Goal: Task Accomplishment & Management: Manage account settings

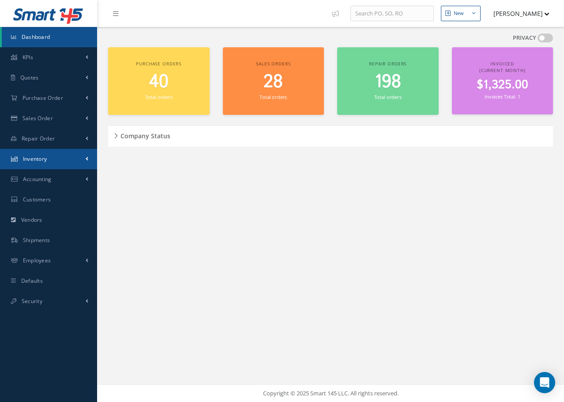
click at [36, 160] on span "Inventory" at bounding box center [35, 159] width 24 height 8
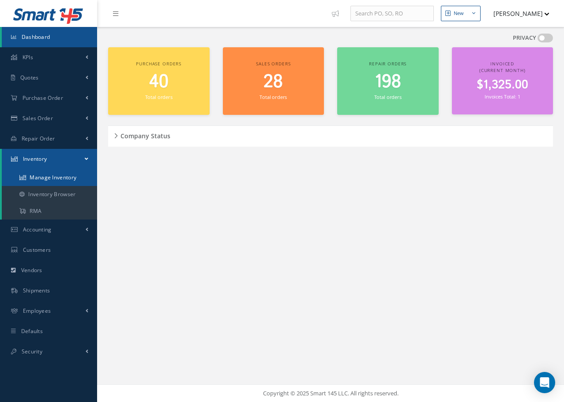
click at [51, 179] on link "Manage Inventory" at bounding box center [49, 177] width 95 height 17
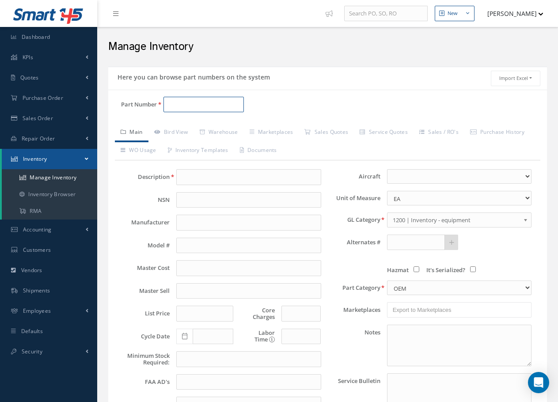
click at [180, 106] on input "Part Number" at bounding box center [203, 105] width 80 height 16
type input "7206382-1"
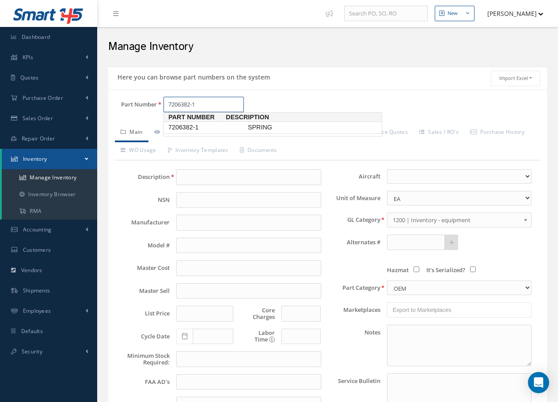
click at [255, 130] on span "SPRING" at bounding box center [312, 127] width 132 height 9
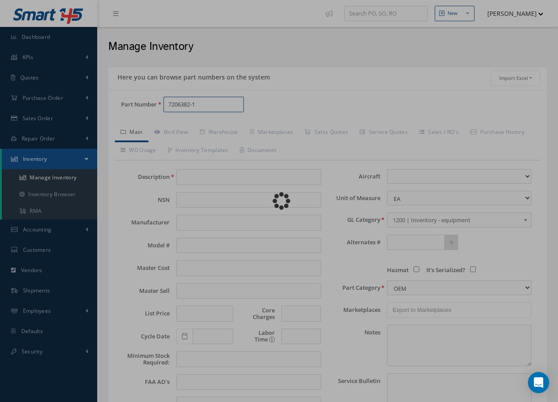
type input "SPRING"
type input "0.00"
select select
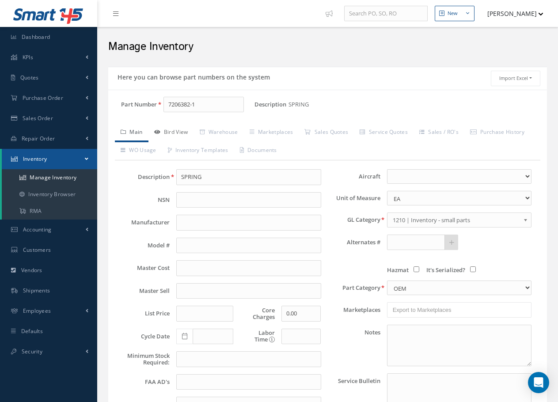
click at [179, 131] on link "Bird View" at bounding box center [170, 133] width 45 height 19
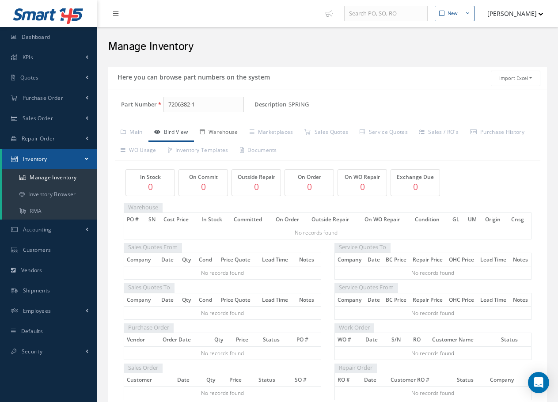
click at [227, 130] on link "Warehouse" at bounding box center [219, 133] width 50 height 19
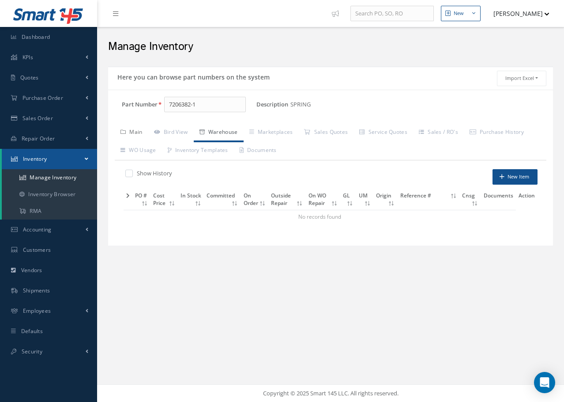
click at [133, 131] on link "Main" at bounding box center [132, 133] width 34 height 19
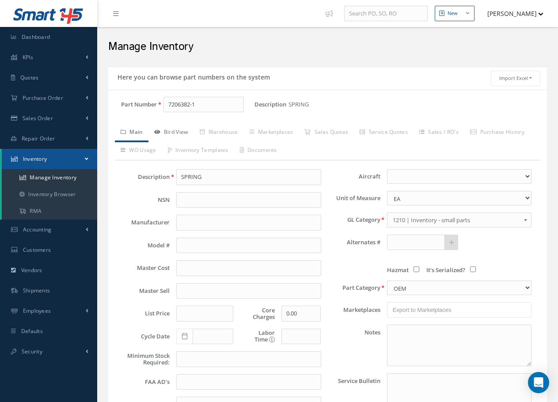
click at [175, 130] on link "Bird View" at bounding box center [170, 133] width 45 height 19
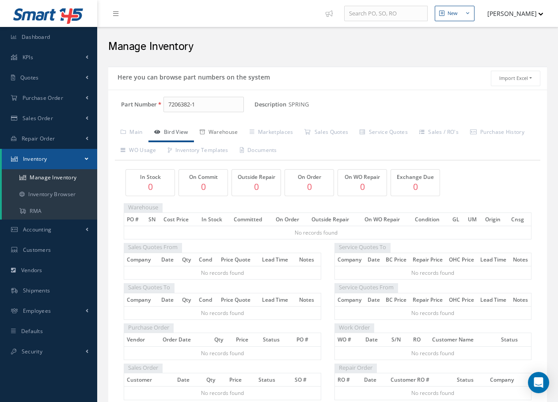
click at [217, 133] on link "Warehouse" at bounding box center [219, 133] width 50 height 19
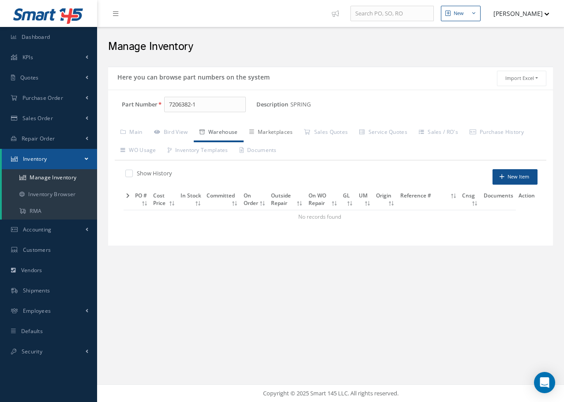
click at [271, 131] on link "Marketplaces" at bounding box center [271, 133] width 55 height 19
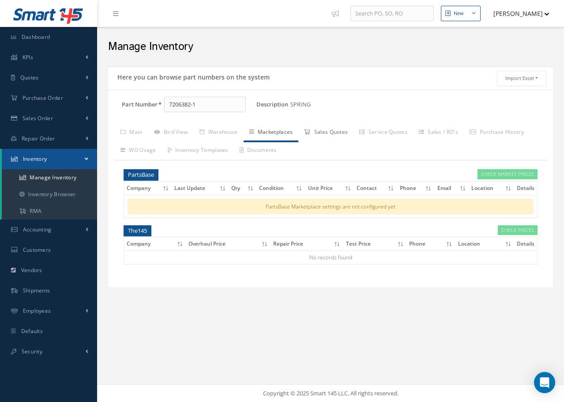
click at [332, 132] on link "Sales Quotes" at bounding box center [325, 133] width 55 height 19
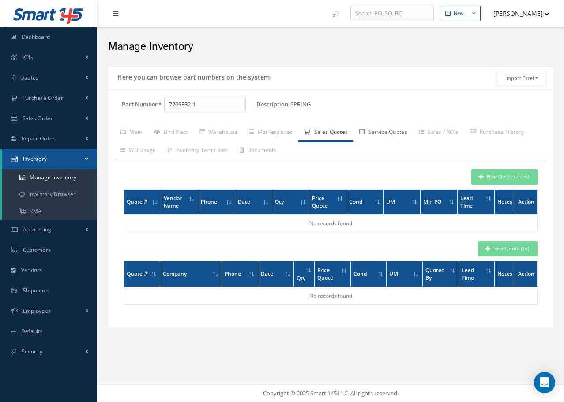
click at [385, 132] on link "Service Quotes" at bounding box center [384, 133] width 60 height 19
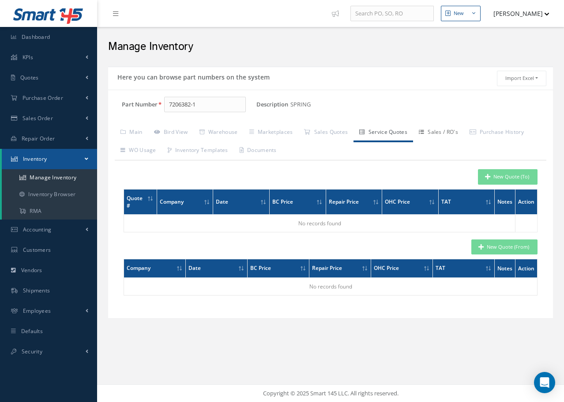
click at [448, 129] on link "Sales / RO's" at bounding box center [438, 133] width 51 height 19
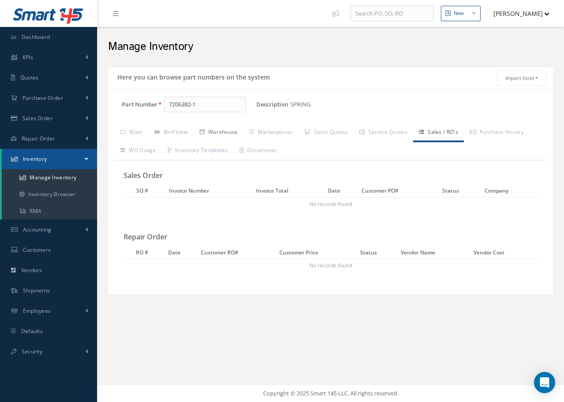
drag, startPoint x: 219, startPoint y: 130, endPoint x: 189, endPoint y: 130, distance: 30.9
click at [219, 130] on link "Warehouse" at bounding box center [219, 133] width 50 height 19
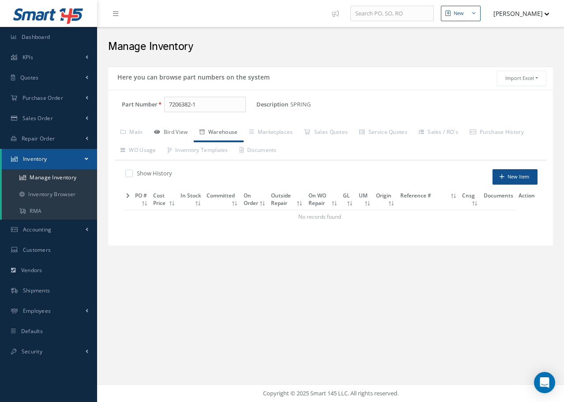
click at [180, 130] on link "Bird View" at bounding box center [170, 133] width 45 height 19
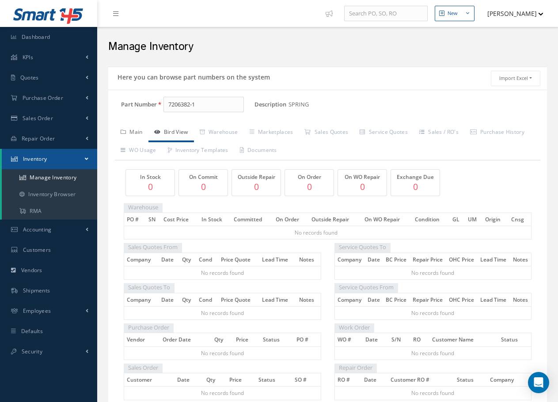
click at [134, 134] on link "Main" at bounding box center [132, 133] width 34 height 19
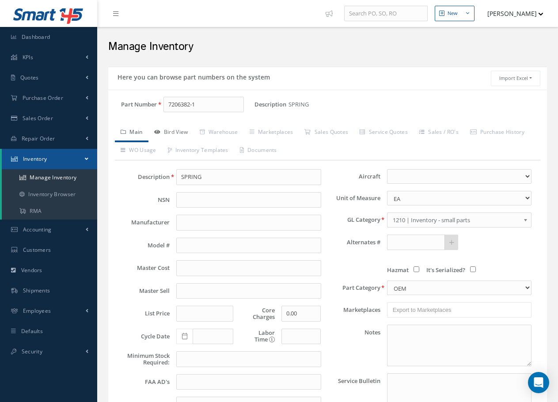
click at [174, 129] on link "Bird View" at bounding box center [170, 133] width 45 height 19
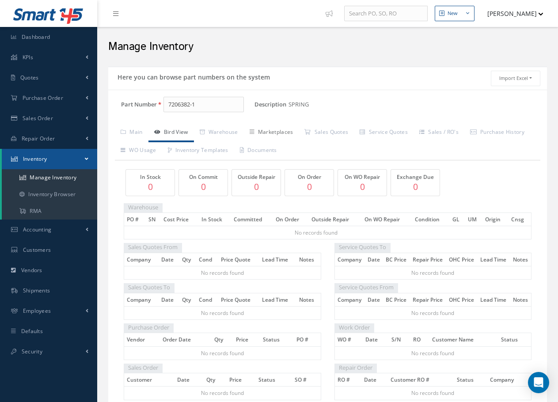
click at [281, 133] on link "Marketplaces" at bounding box center [271, 133] width 55 height 19
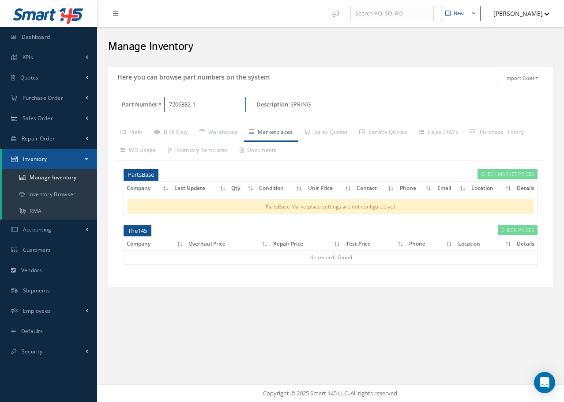
click at [207, 105] on input "7206382-1" at bounding box center [205, 105] width 82 height 16
click at [190, 126] on span "7206382-1" at bounding box center [206, 127] width 79 height 9
click at [448, 132] on link "Sales / RO's" at bounding box center [438, 133] width 51 height 19
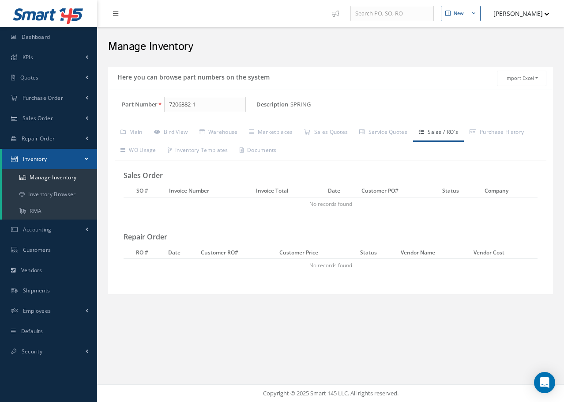
click at [450, 132] on link "Sales / RO's" at bounding box center [438, 133] width 51 height 19
click at [392, 132] on link "Service Quotes" at bounding box center [384, 133] width 60 height 19
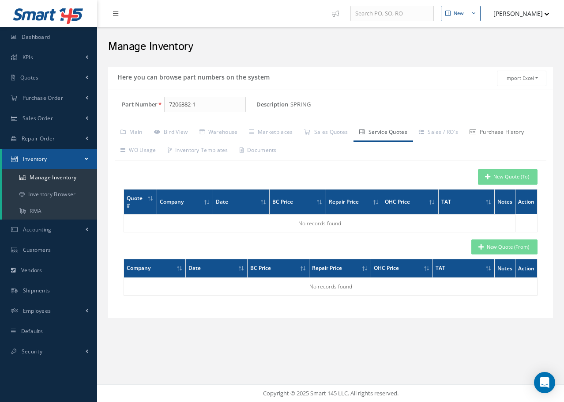
click at [512, 131] on link "Purchase History" at bounding box center [497, 133] width 66 height 19
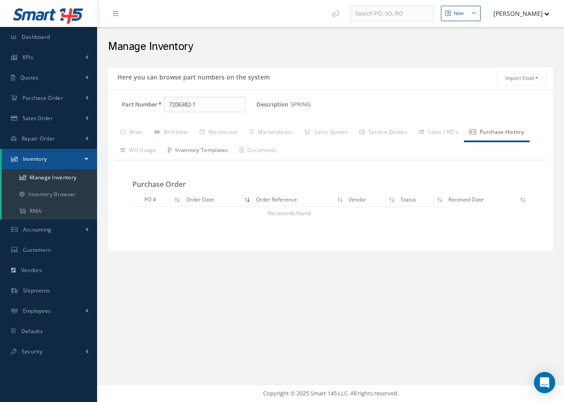
click at [202, 145] on link "Inventory Templates" at bounding box center [198, 151] width 72 height 19
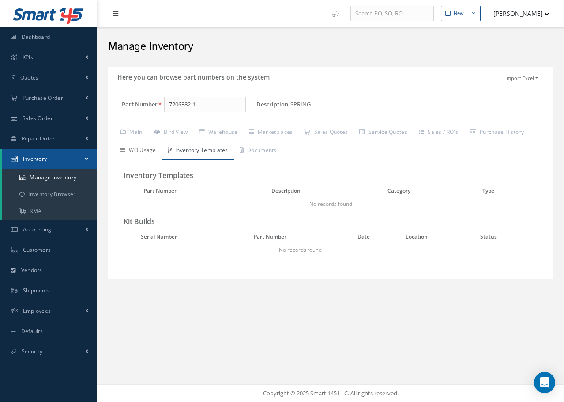
drag, startPoint x: 139, startPoint y: 150, endPoint x: 165, endPoint y: 133, distance: 30.6
click at [140, 149] on link "WO Usage" at bounding box center [138, 151] width 47 height 19
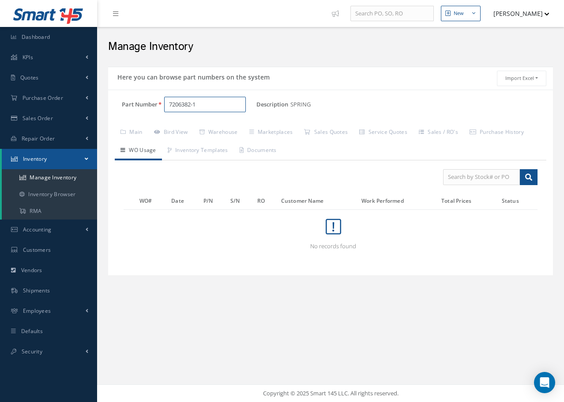
click at [207, 105] on input "7206382-1" at bounding box center [205, 105] width 82 height 16
type input "7206382"
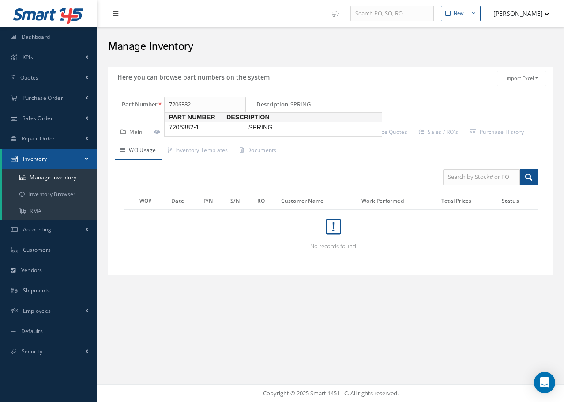
click at [132, 131] on link "Main" at bounding box center [132, 133] width 34 height 19
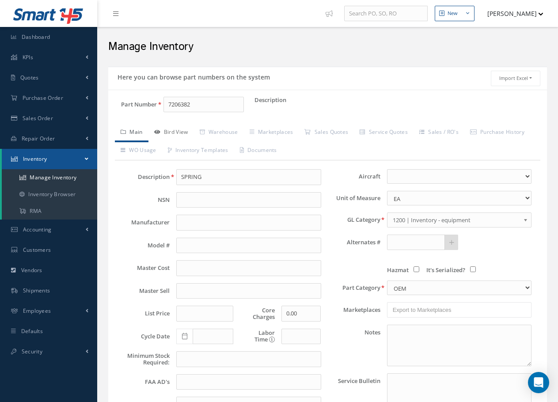
click at [166, 129] on link "Bird View" at bounding box center [170, 133] width 45 height 19
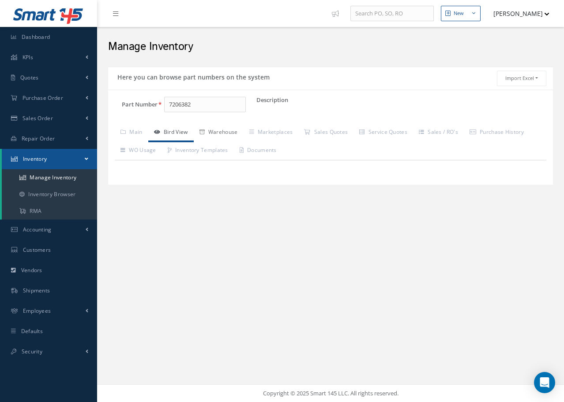
click at [223, 133] on link "Warehouse" at bounding box center [219, 133] width 50 height 19
click at [281, 132] on link "Marketplaces" at bounding box center [271, 133] width 55 height 19
click at [337, 130] on link "Sales Quotes" at bounding box center [325, 133] width 55 height 19
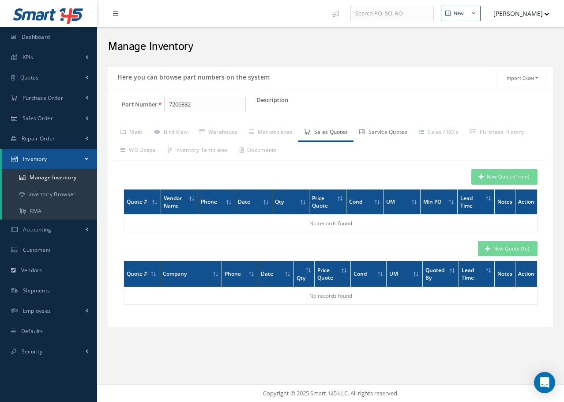
click at [392, 134] on link "Service Quotes" at bounding box center [384, 133] width 60 height 19
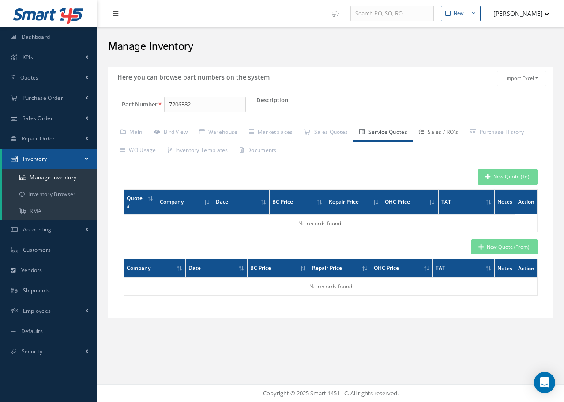
click at [441, 133] on link "Sales / RO's" at bounding box center [438, 133] width 51 height 19
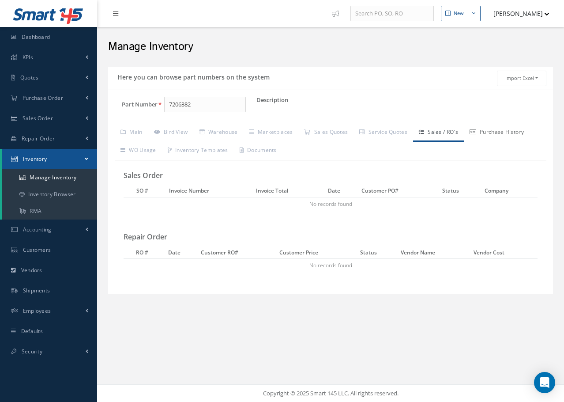
click at [497, 132] on link "Purchase History" at bounding box center [497, 133] width 66 height 19
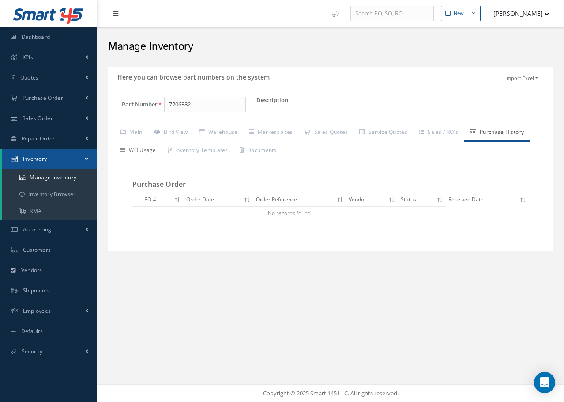
click at [150, 149] on link "WO Usage" at bounding box center [138, 151] width 47 height 19
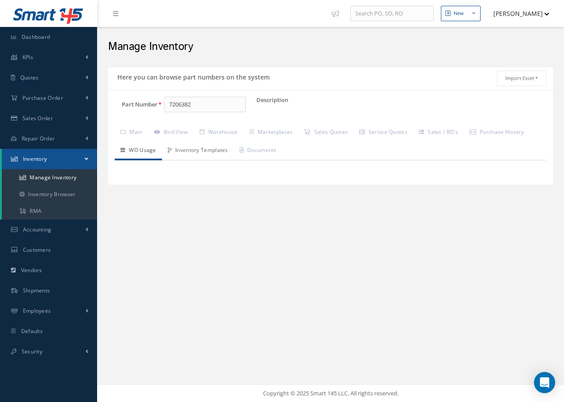
click at [201, 151] on link "Inventory Templates" at bounding box center [198, 151] width 72 height 19
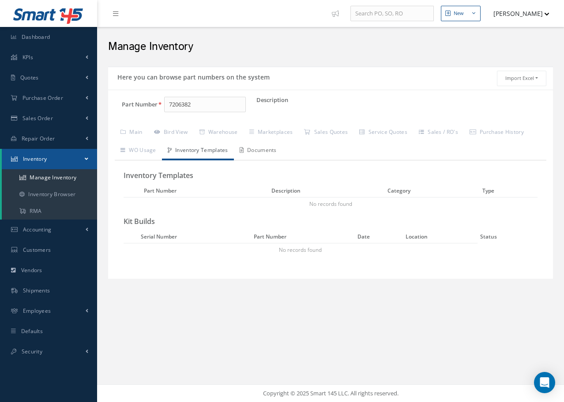
click at [265, 152] on link "Documents" at bounding box center [258, 151] width 49 height 19
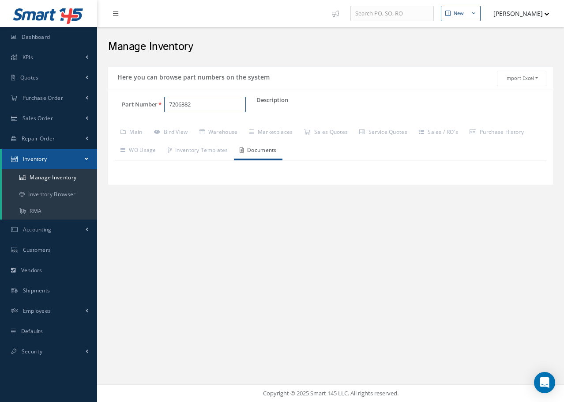
drag, startPoint x: 196, startPoint y: 104, endPoint x: 177, endPoint y: 105, distance: 18.1
click at [167, 106] on input "7206382" at bounding box center [205, 105] width 82 height 16
